Goal: Task Accomplishment & Management: Manage account settings

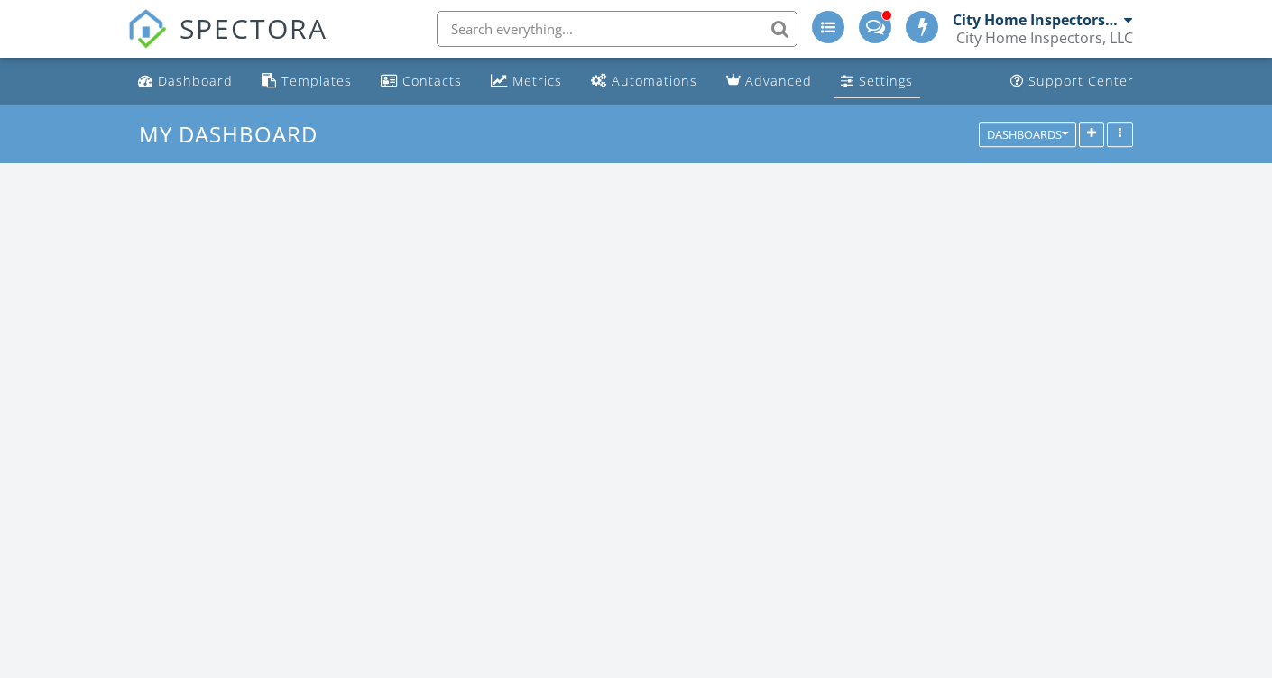
scroll to position [2094, 1273]
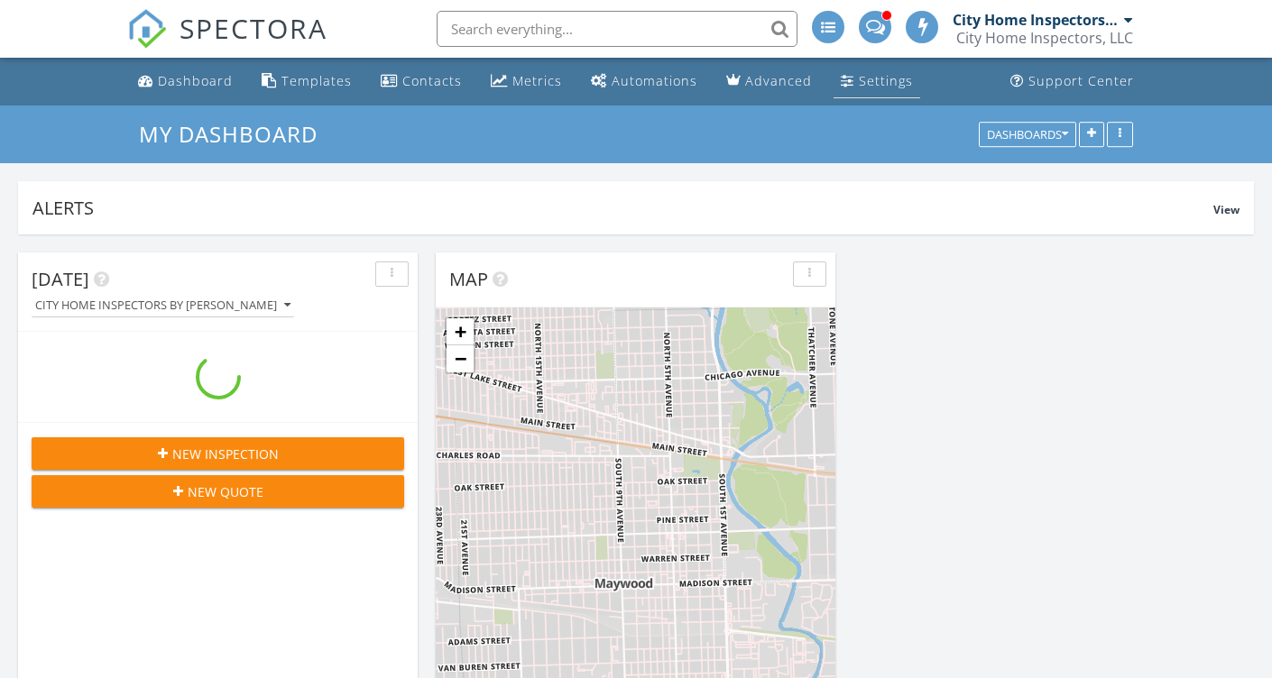
click at [864, 78] on div "Settings" at bounding box center [886, 80] width 54 height 17
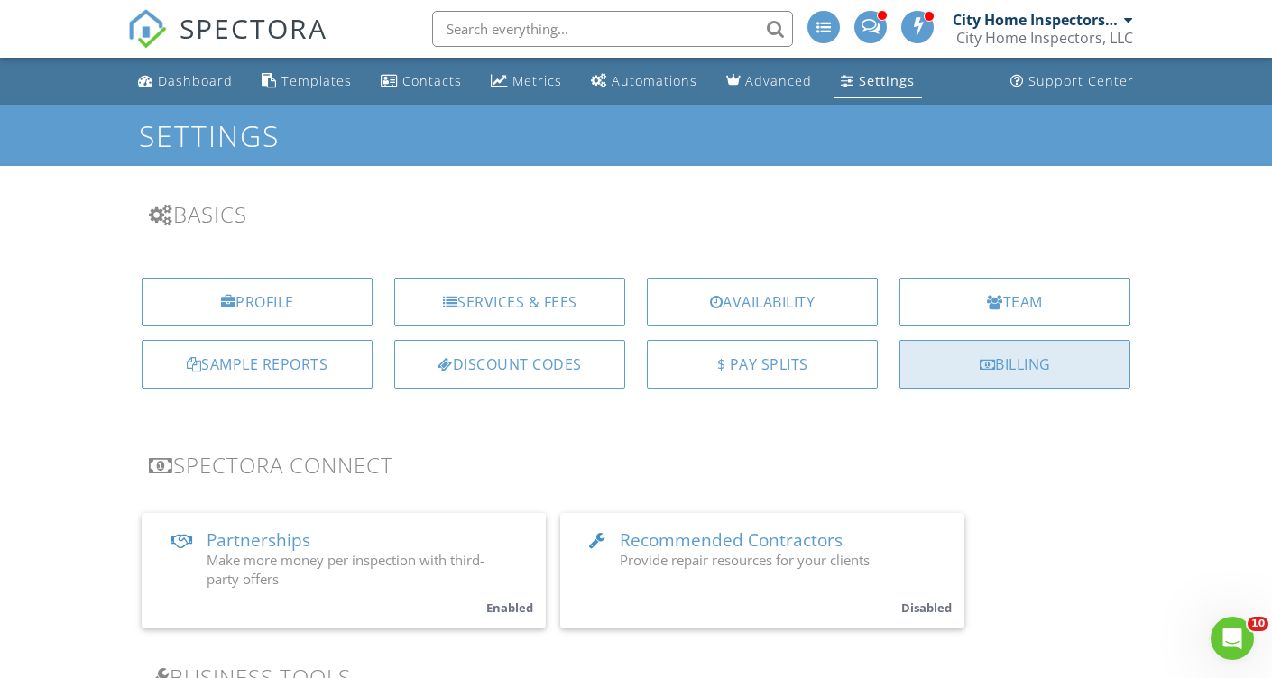
click at [1029, 367] on div "Billing" at bounding box center [1014, 364] width 231 height 49
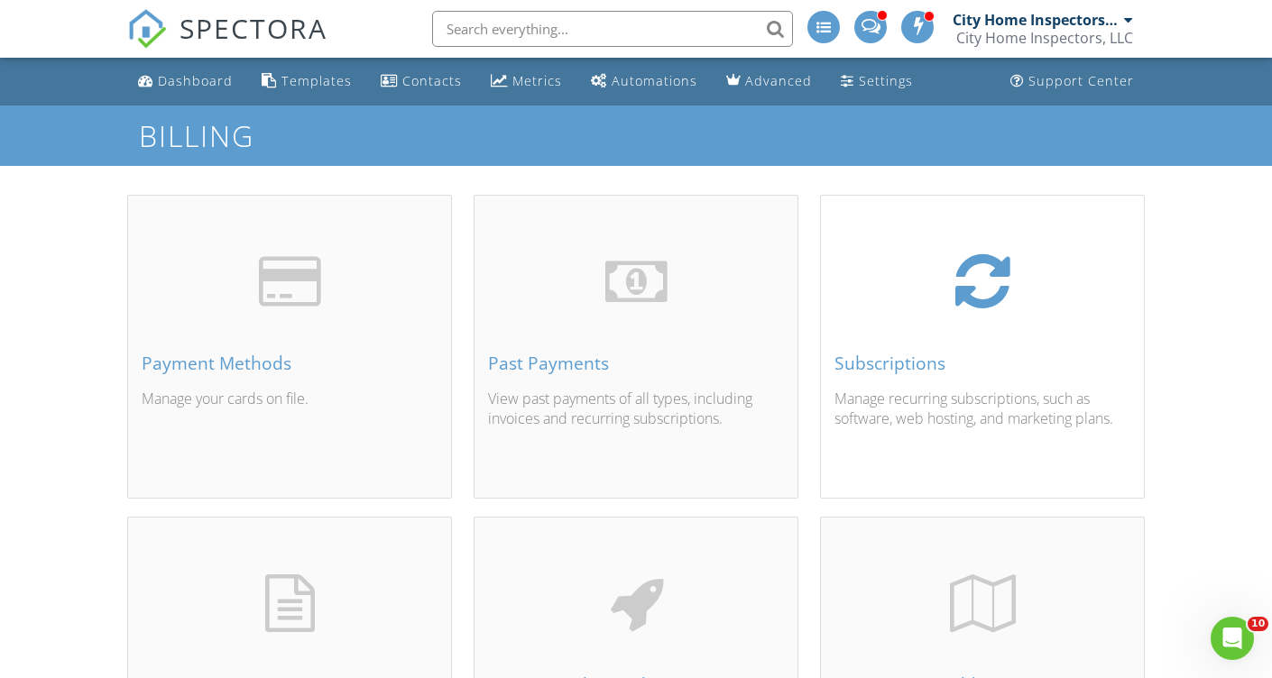
click at [928, 354] on div "Subscriptions" at bounding box center [983, 364] width 296 height 20
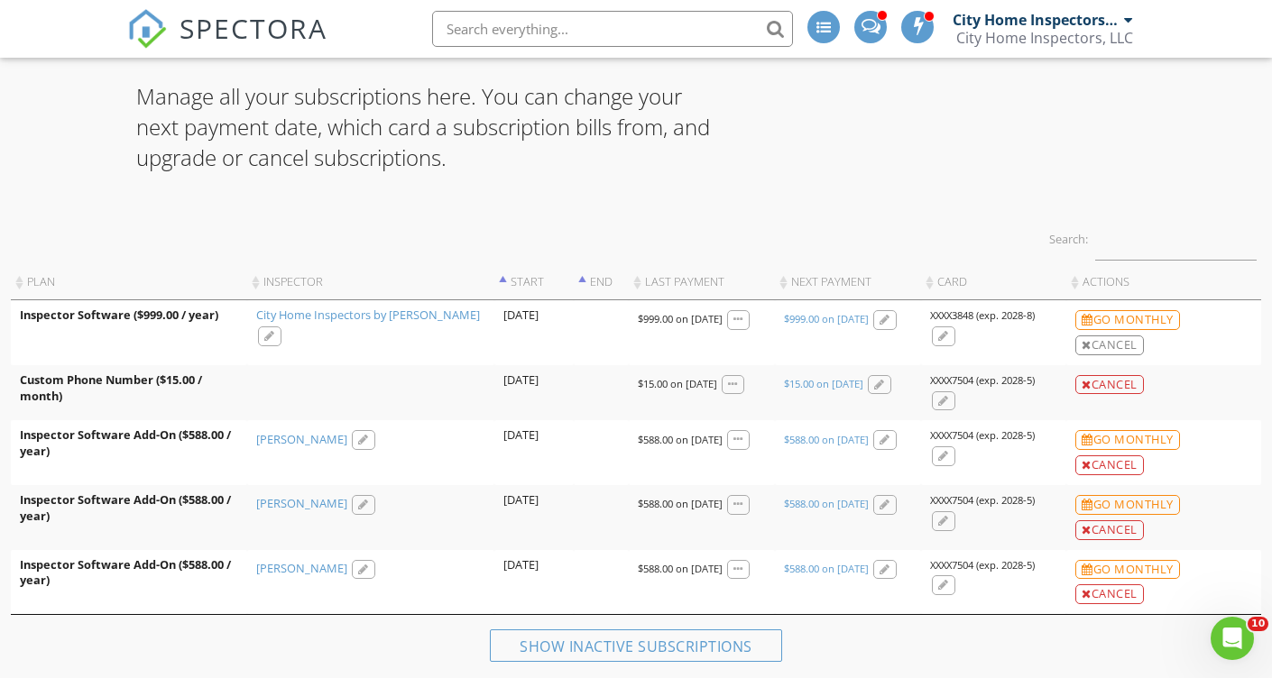
scroll to position [116, 0]
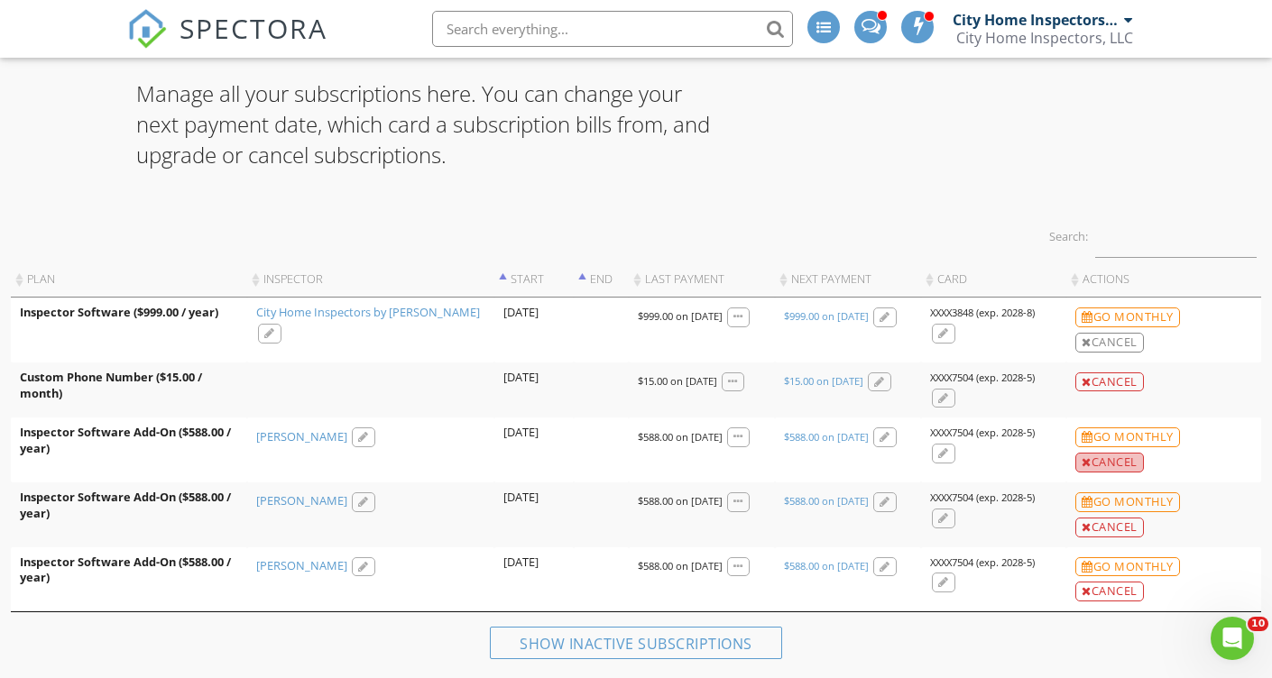
click at [1114, 466] on div "Cancel" at bounding box center [1109, 463] width 69 height 20
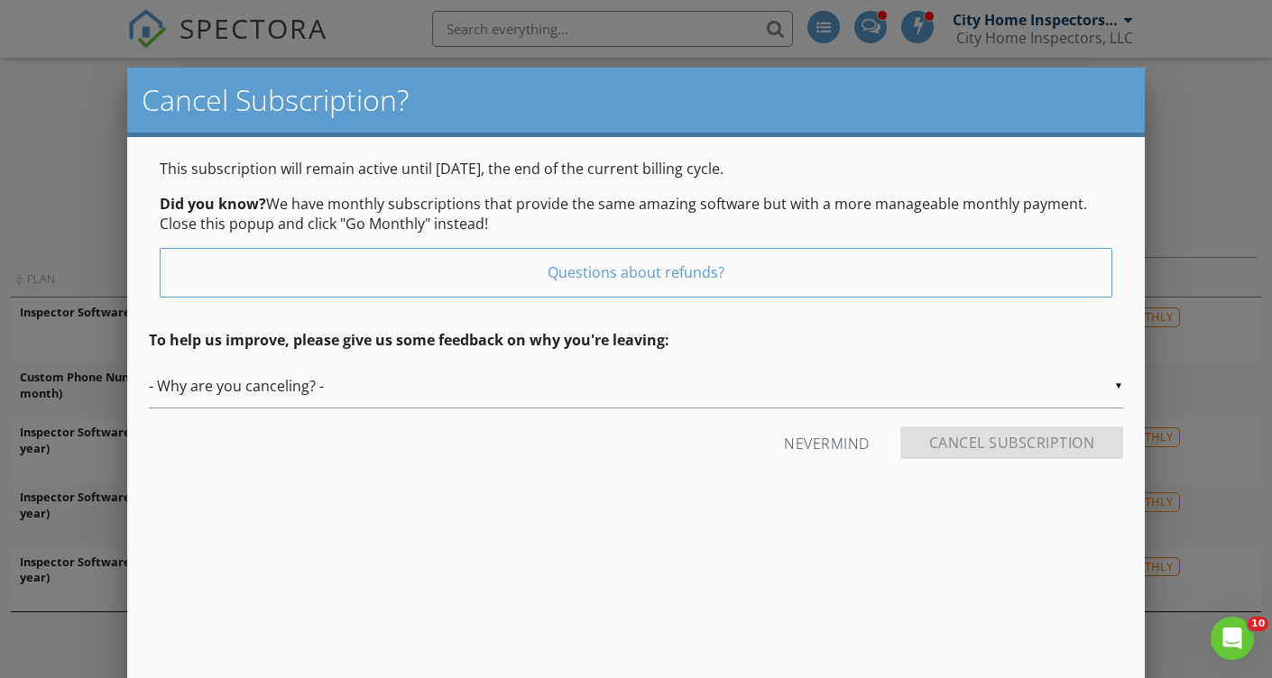
click at [1056, 390] on div "▼ - Why are you canceling? - - Why are you canceling? - Fired Laid off / This i…" at bounding box center [636, 386] width 974 height 44
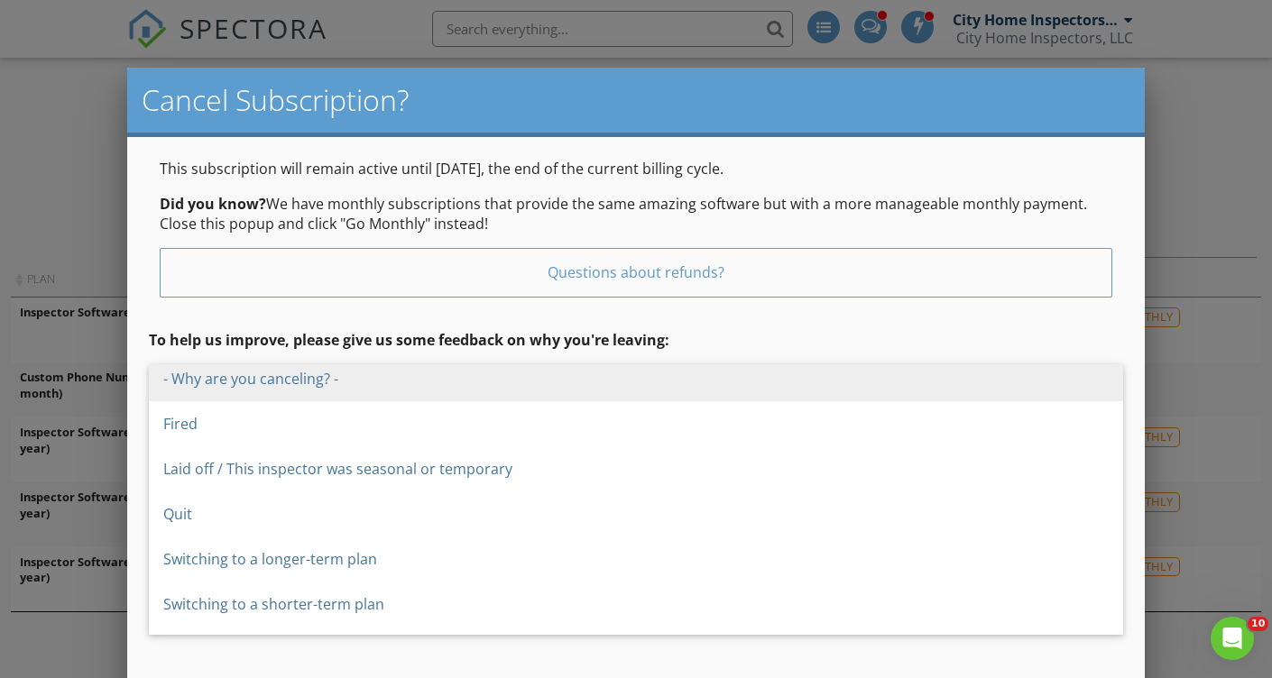
scroll to position [14, 0]
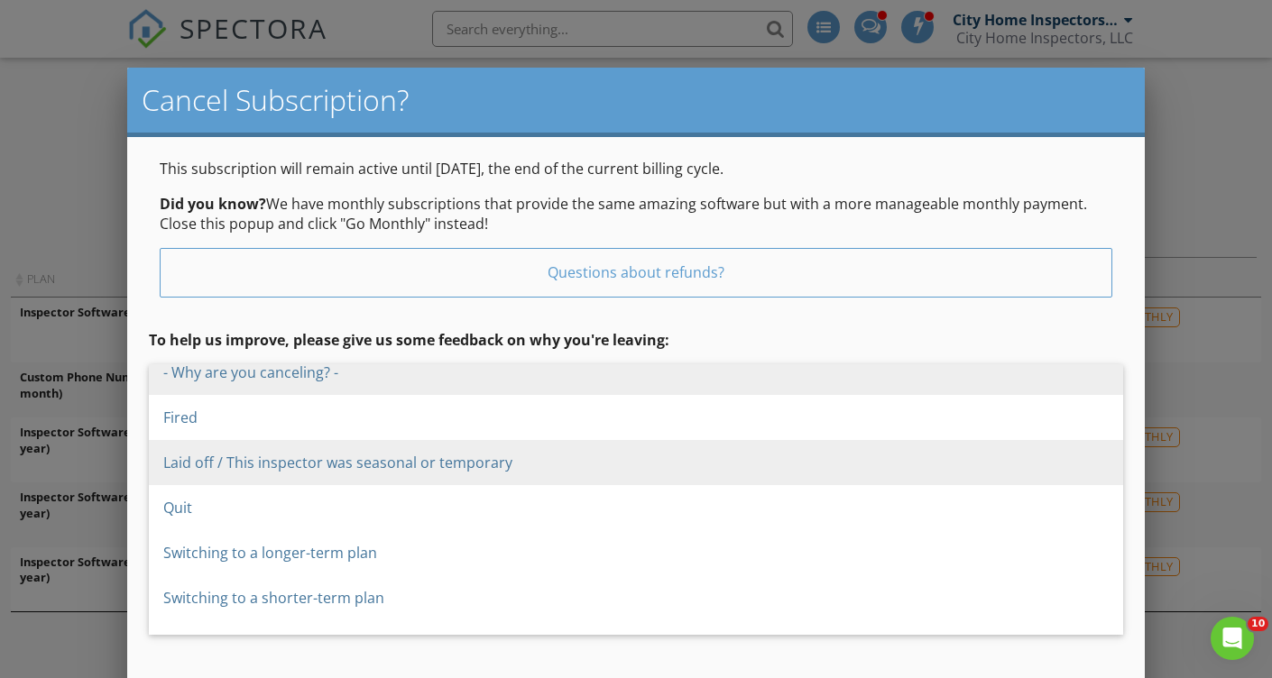
click at [740, 474] on span "Laid off / This inspector was seasonal or temporary" at bounding box center [636, 462] width 974 height 45
type input "Laid off / This inspector was seasonal or temporary"
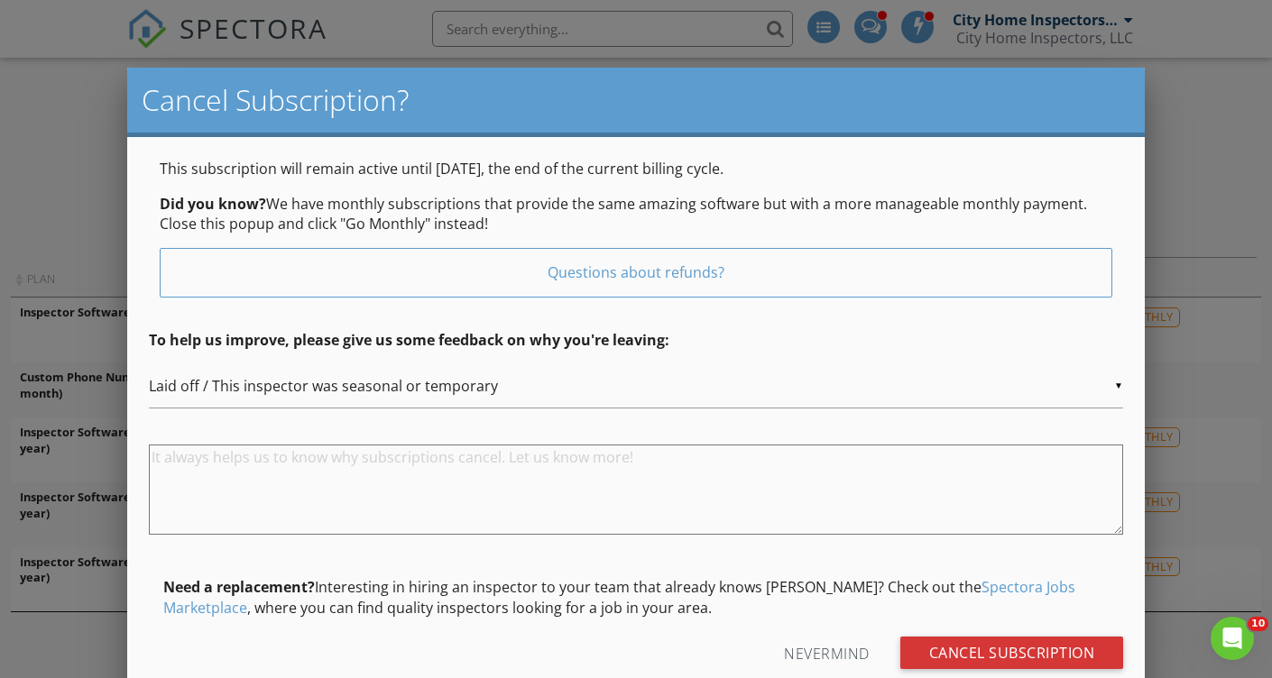
scroll to position [0, 0]
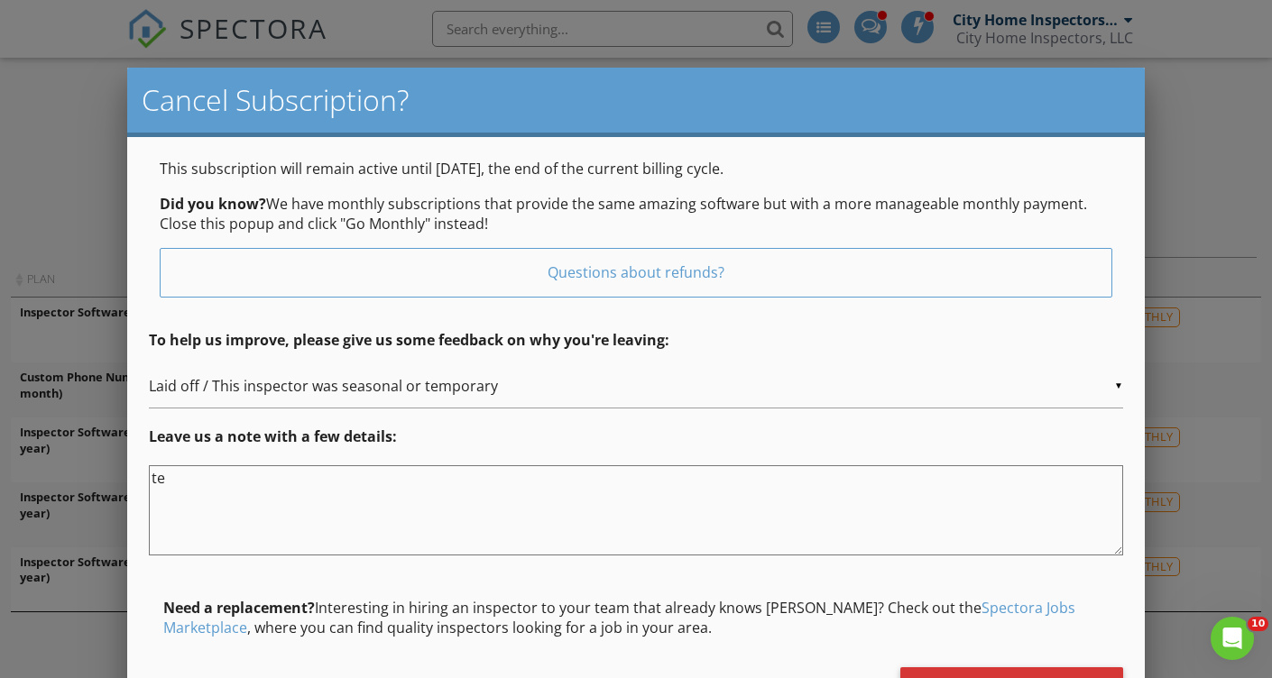
type textarea "t"
type textarea "laid off"
click at [1038, 669] on input "Cancel Subscription" at bounding box center [1012, 684] width 224 height 32
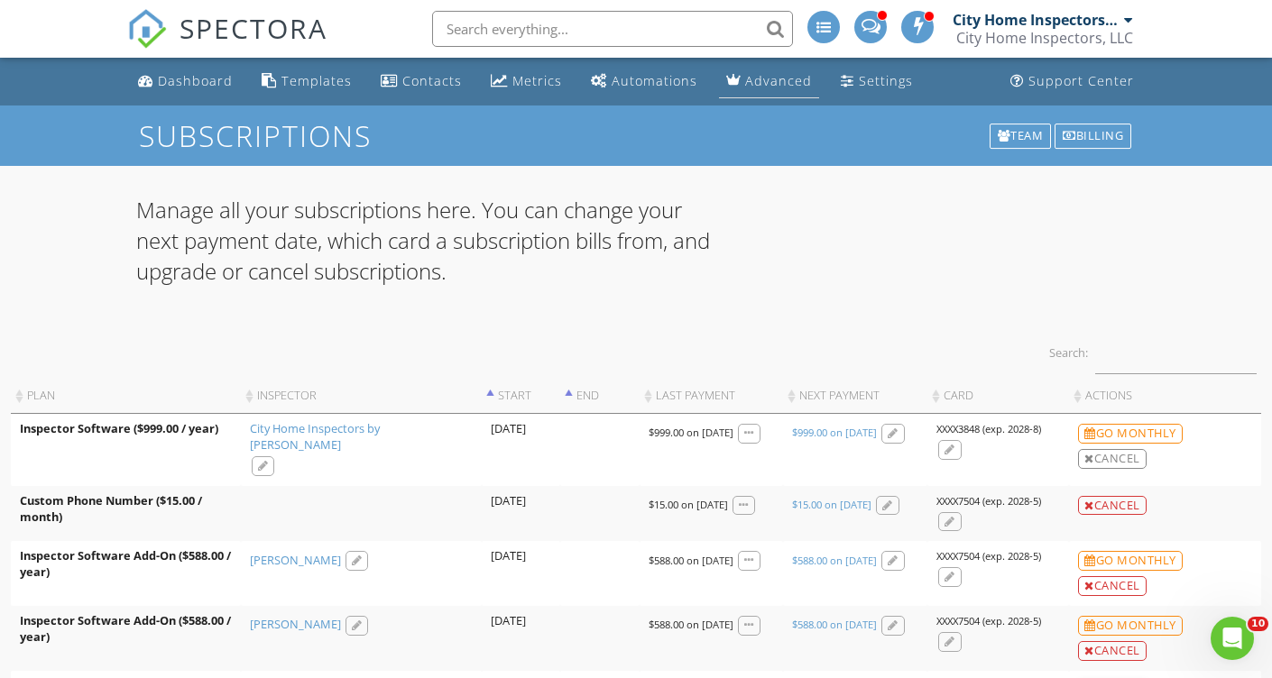
click at [764, 84] on div "Advanced" at bounding box center [778, 80] width 67 height 17
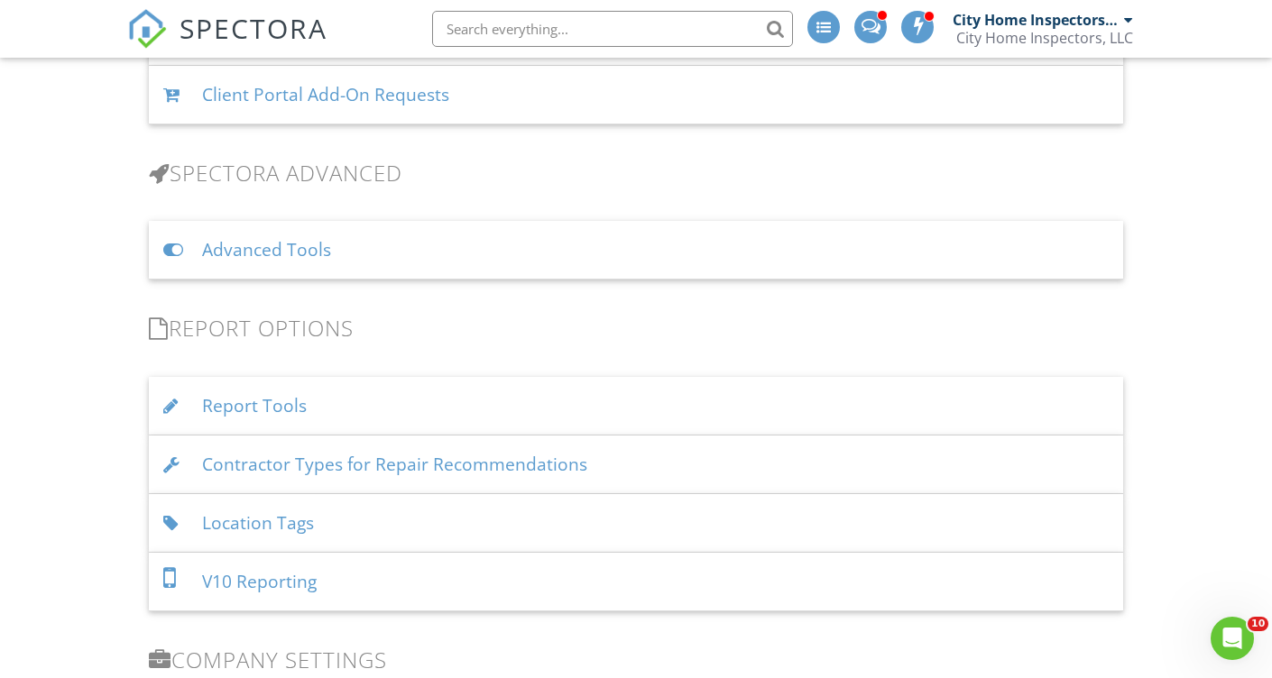
scroll to position [1474, 0]
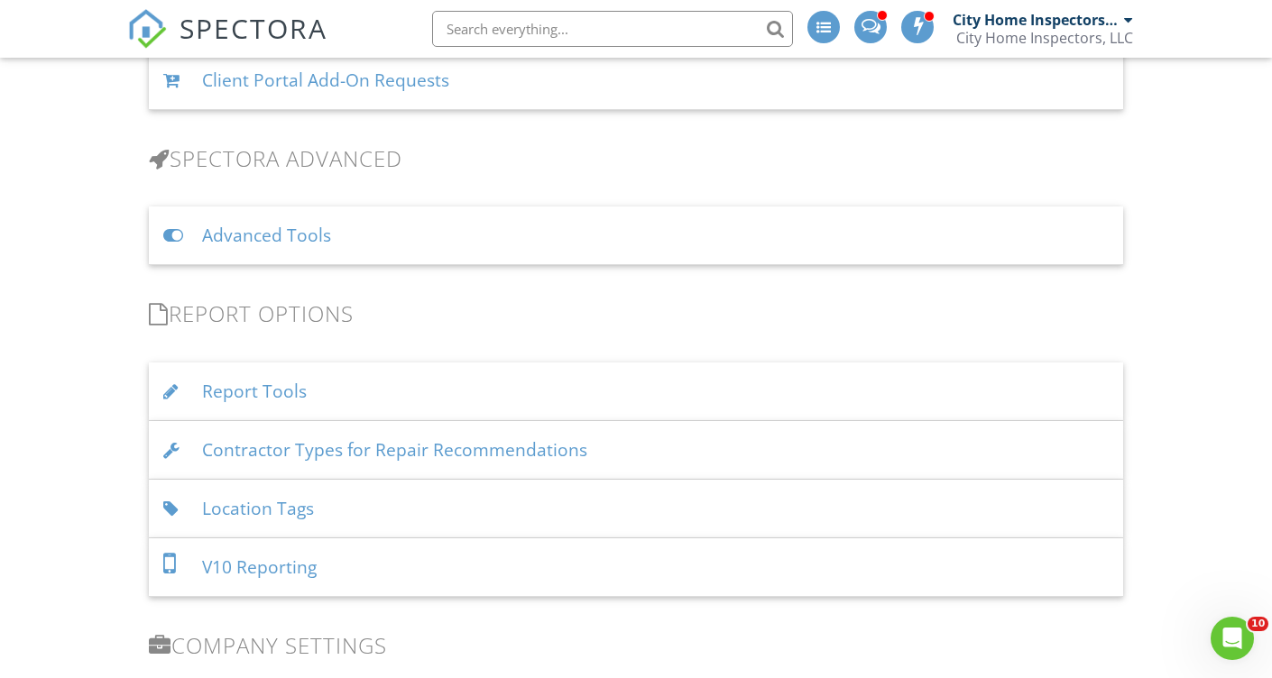
click at [264, 237] on div "Advanced Tools" at bounding box center [636, 236] width 974 height 59
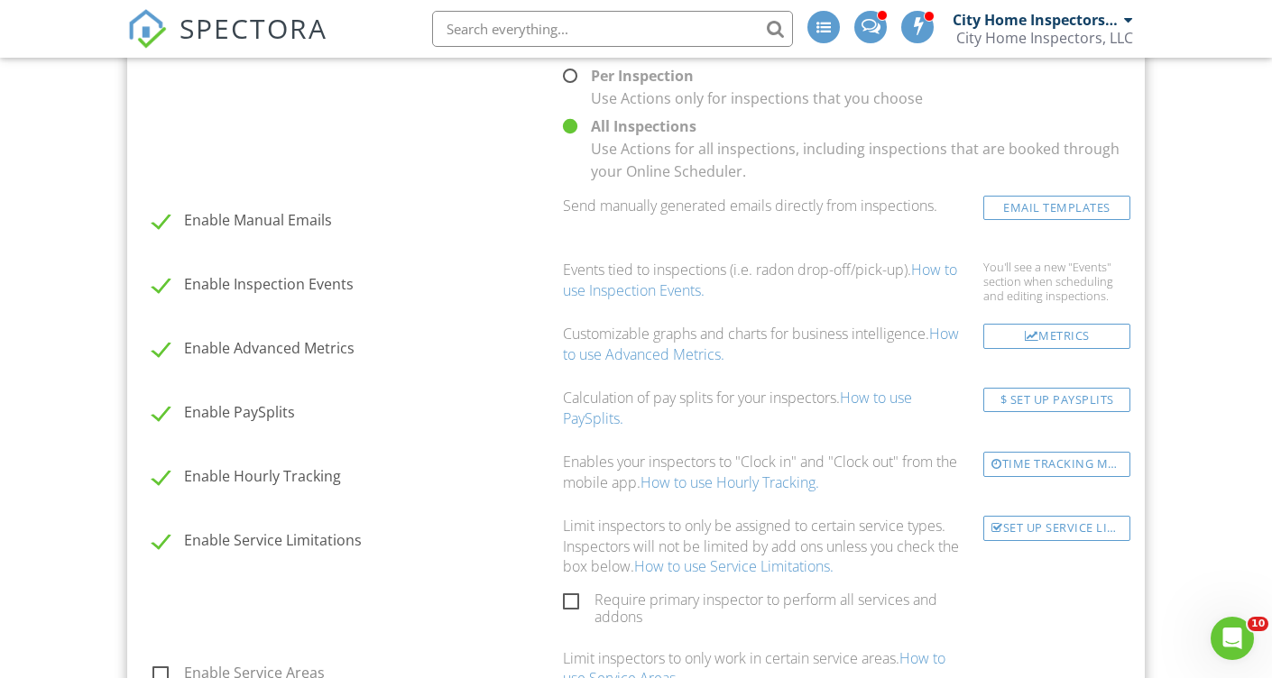
scroll to position [1757, 0]
click at [161, 409] on label "Enable PaySplits" at bounding box center [352, 414] width 400 height 23
checkbox input "false"
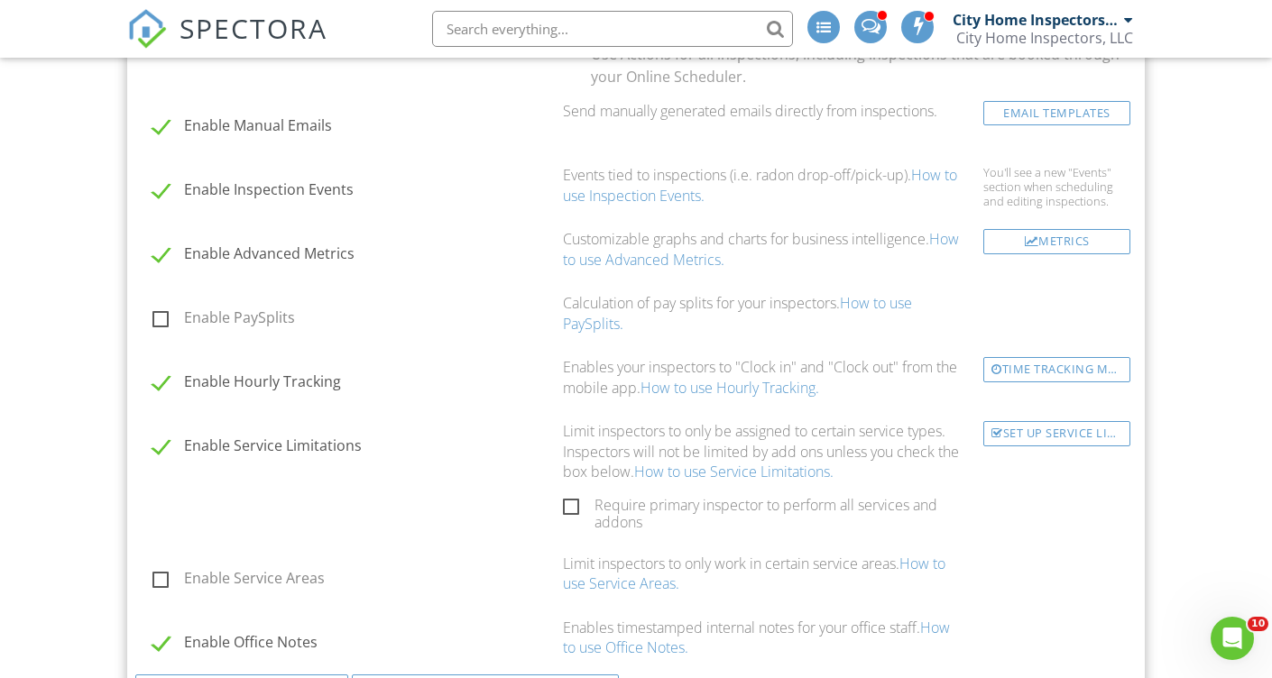
scroll to position [1856, 0]
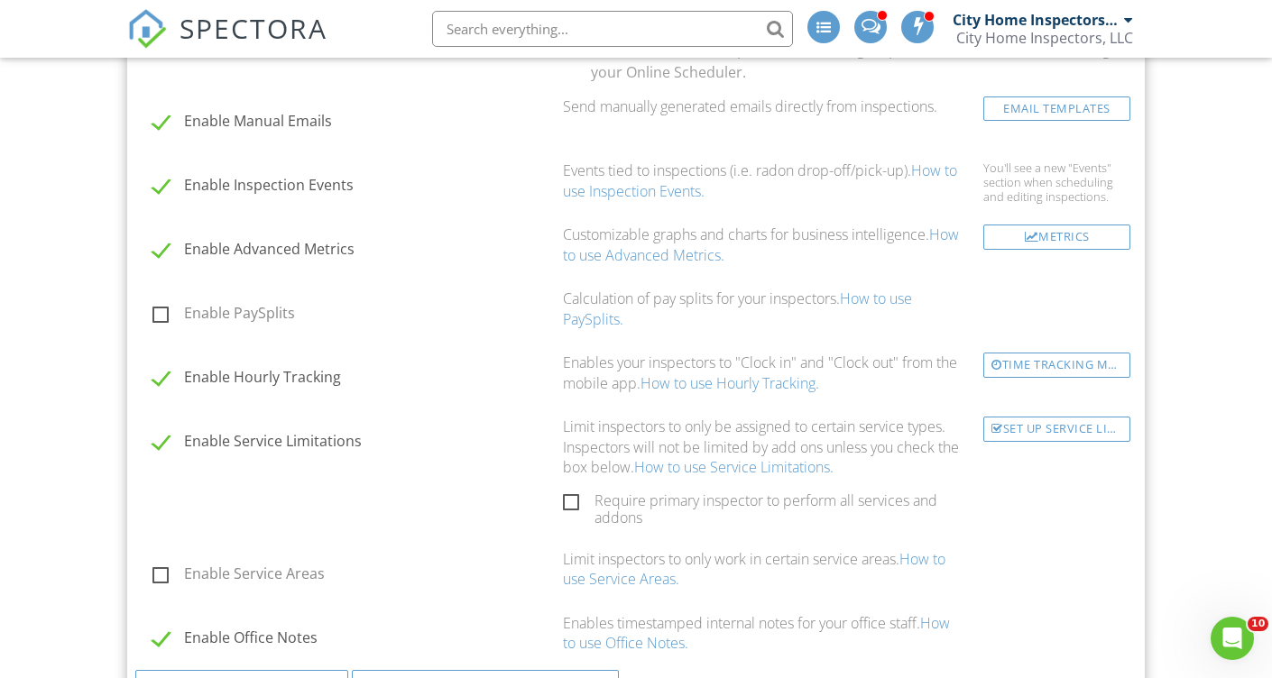
click at [163, 377] on label "Enable Hourly Tracking" at bounding box center [352, 380] width 400 height 23
checkbox input "false"
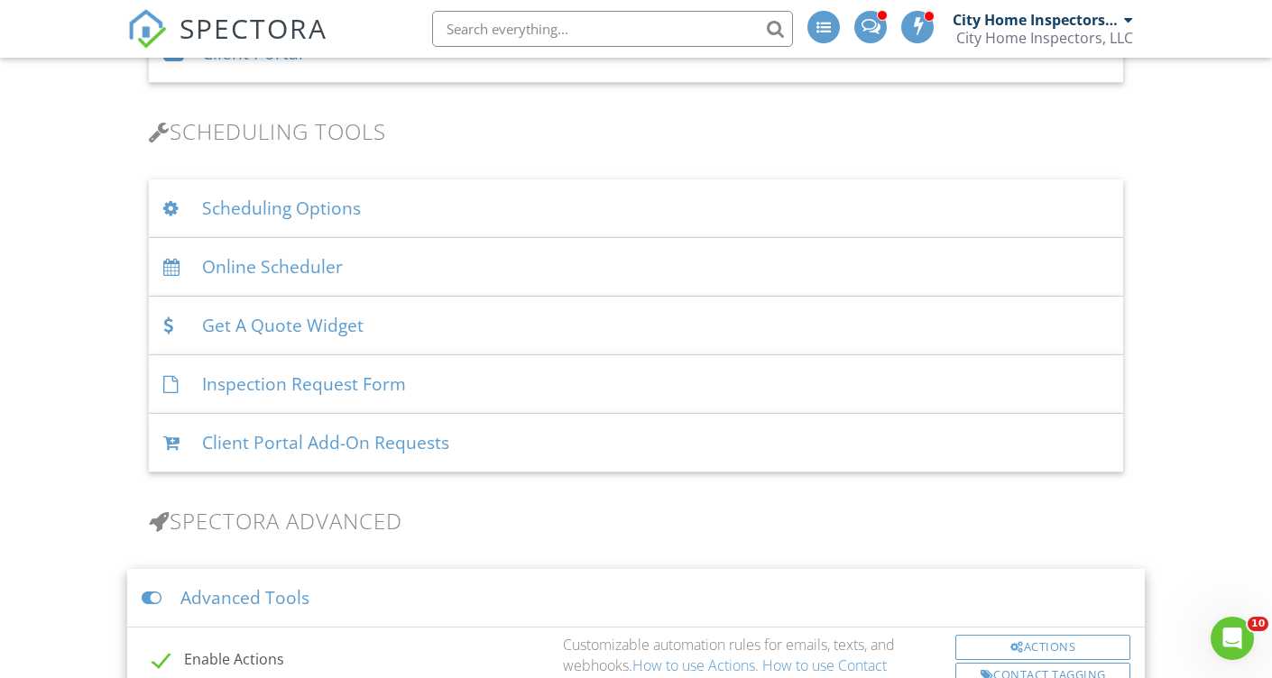
scroll to position [0, 0]
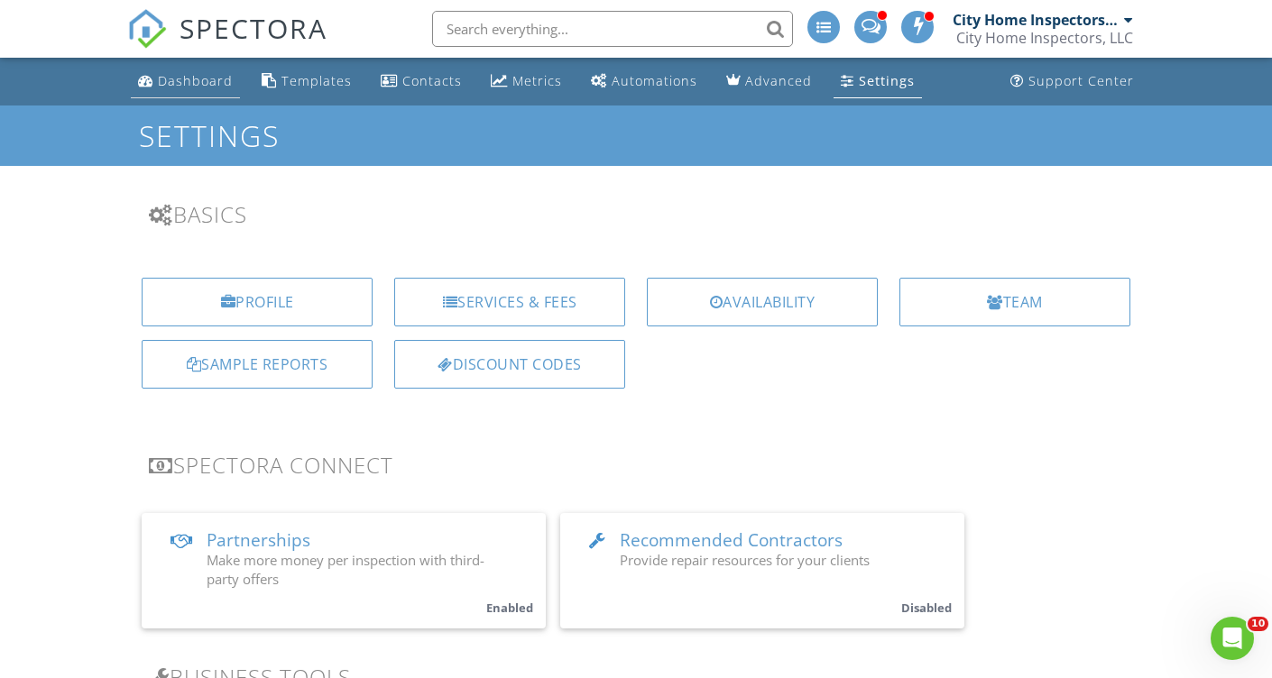
click at [179, 85] on div "Dashboard" at bounding box center [195, 80] width 75 height 17
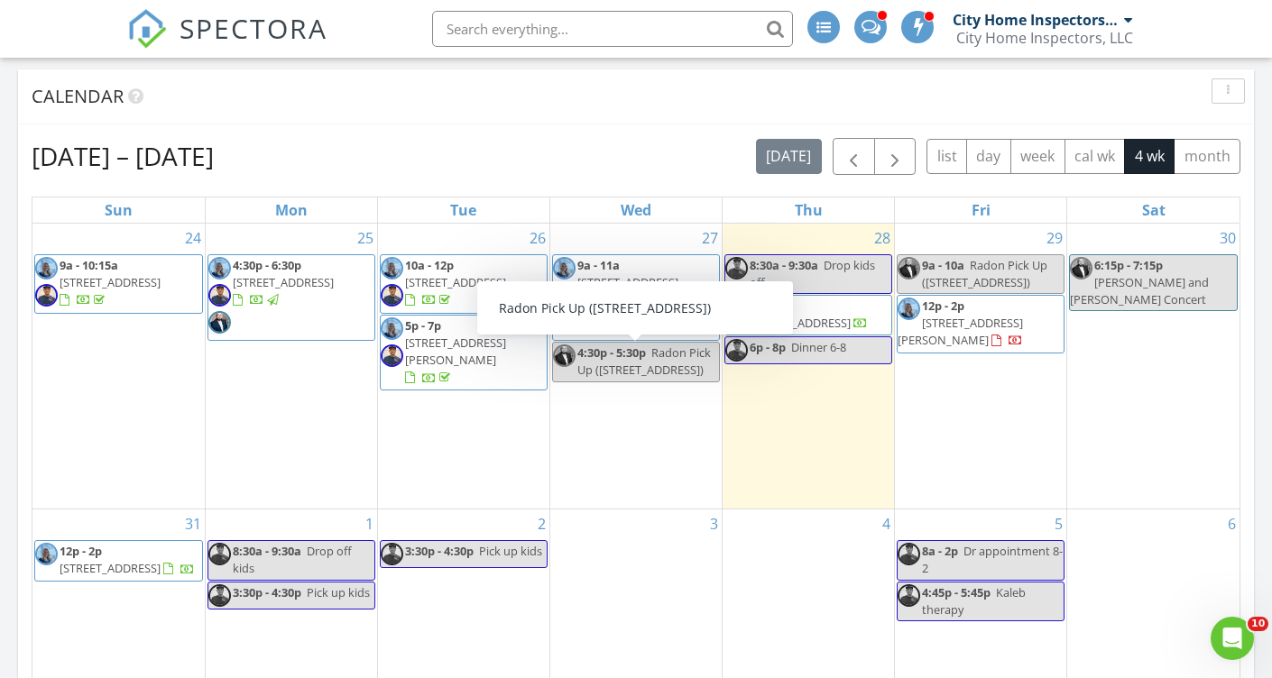
click at [972, 461] on div "29 9a - 10a Radon Pick Up (2835 N Francisco Ave, Chicago) 12p - 2p 530 Byrd Rd,…" at bounding box center [980, 367] width 171 height 286
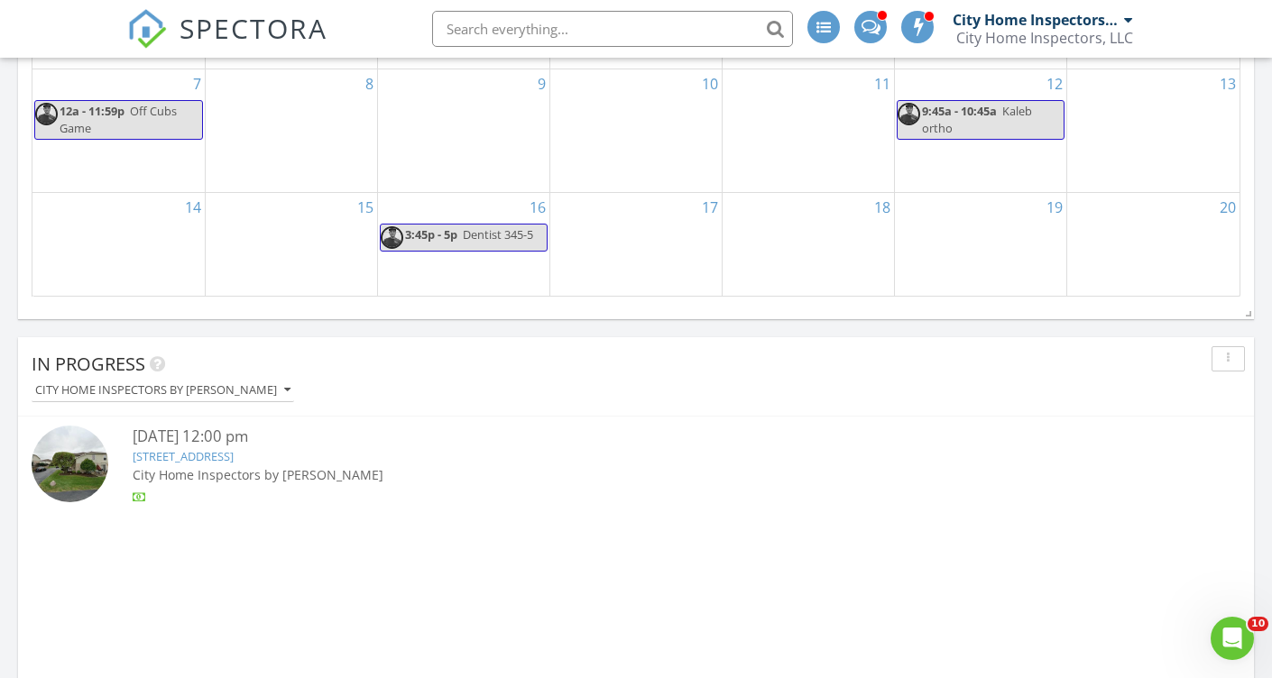
scroll to position [1371, 0]
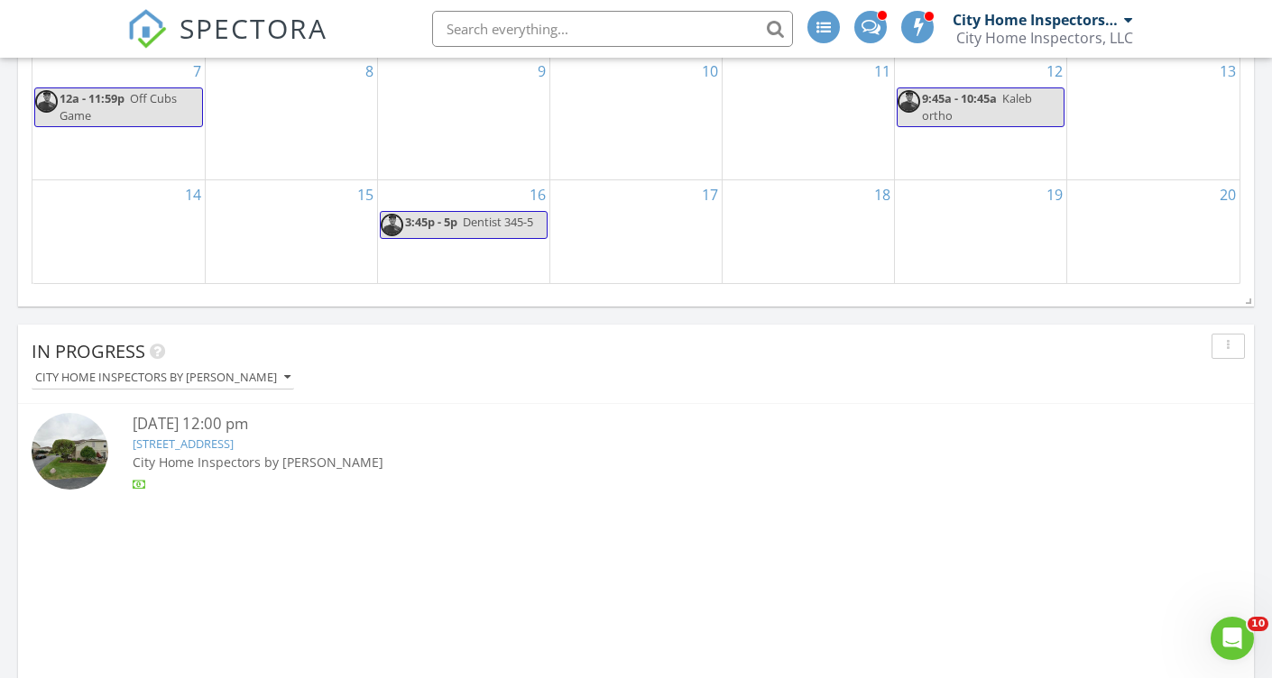
click at [234, 443] on link "7242 Terrace Dr, Justice, IL 60458" at bounding box center [183, 444] width 101 height 16
click at [234, 437] on link "7242 Terrace Dr, Justice, IL 60458" at bounding box center [183, 444] width 101 height 16
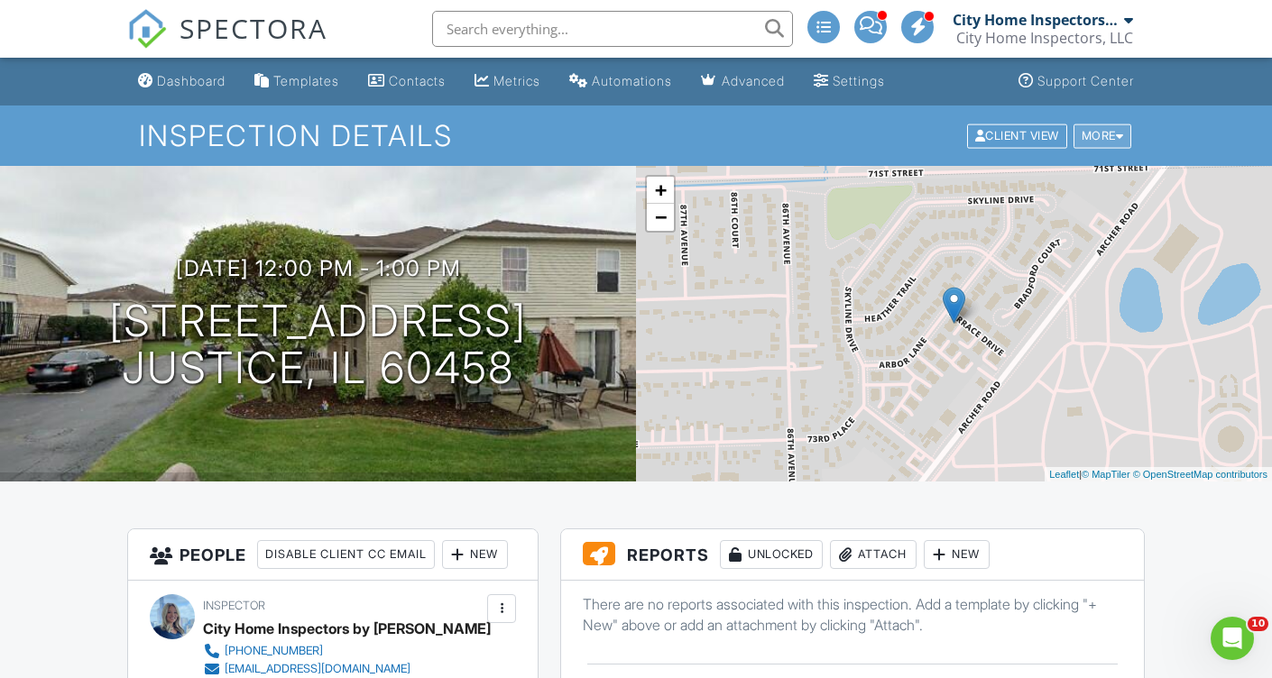
click at [1121, 133] on div at bounding box center [1120, 136] width 8 height 12
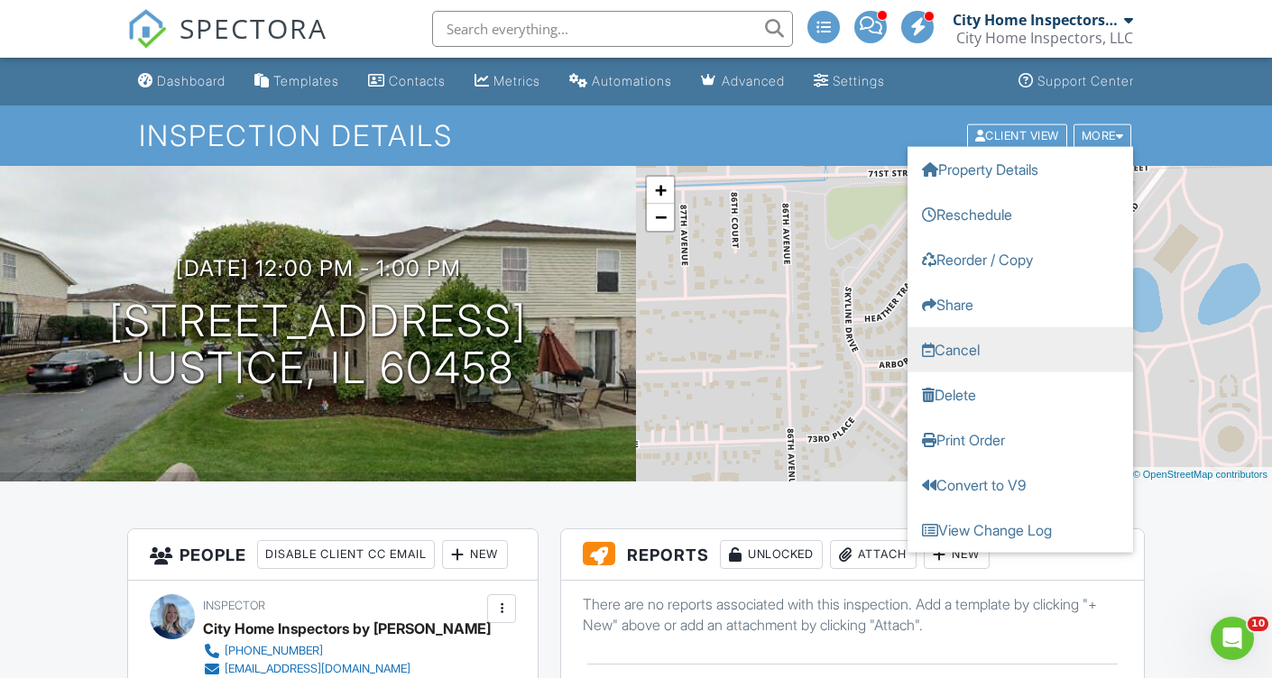
click at [968, 350] on link "Cancel" at bounding box center [1021, 349] width 226 height 45
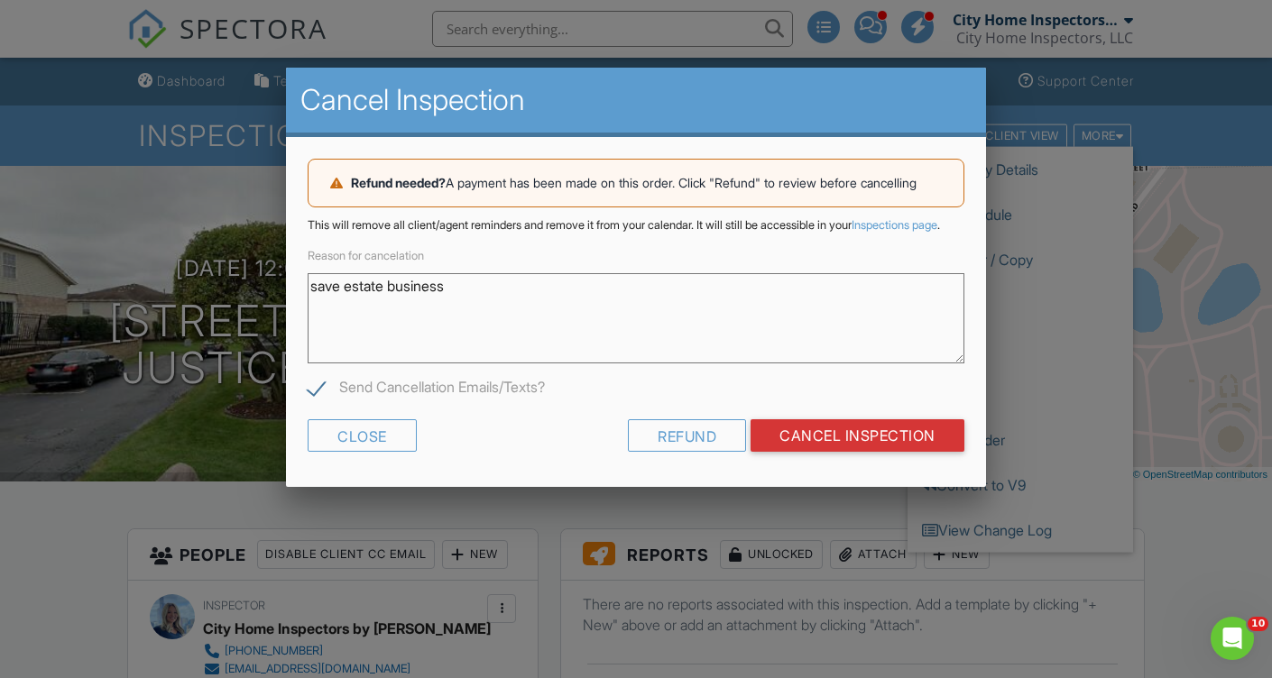
type textarea "save estate business"
click at [313, 401] on label "Send Cancellation Emails/Texts?" at bounding box center [426, 390] width 237 height 23
checkbox input "false"
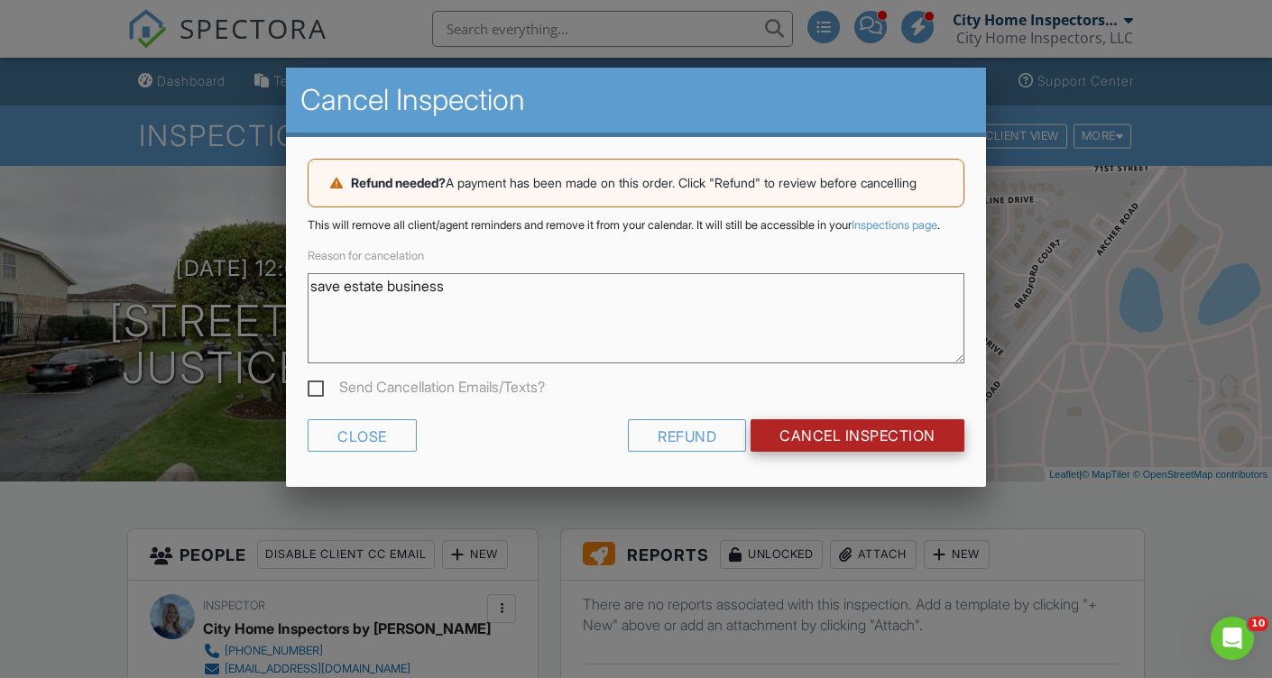
click at [869, 452] on input "Cancel Inspection" at bounding box center [858, 436] width 214 height 32
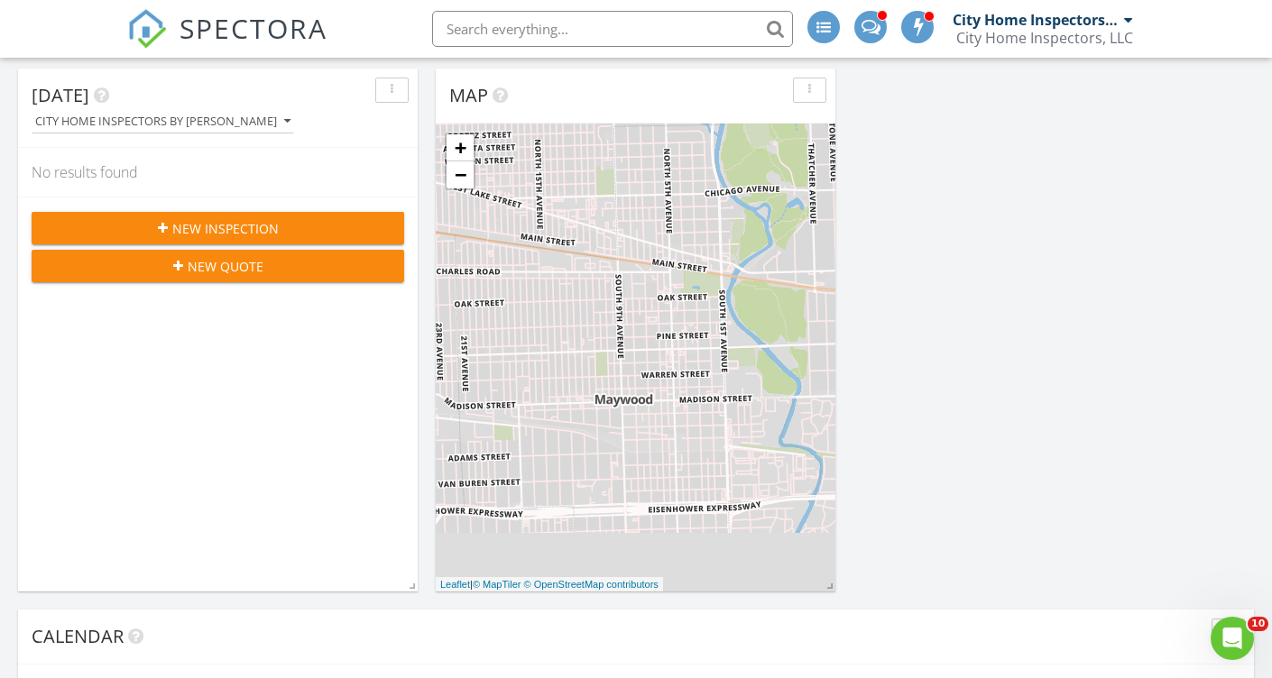
scroll to position [152, 0]
